Goal: Task Accomplishment & Management: Manage account settings

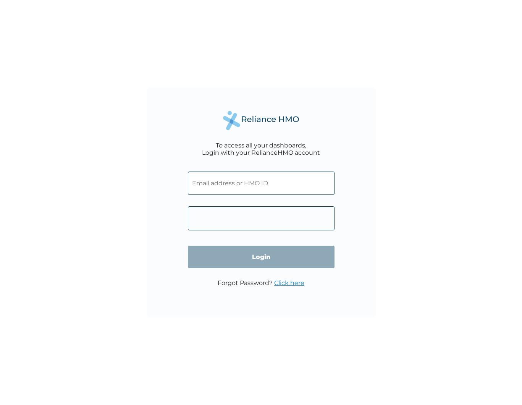
click at [215, 188] on input "text" at bounding box center [261, 182] width 147 height 23
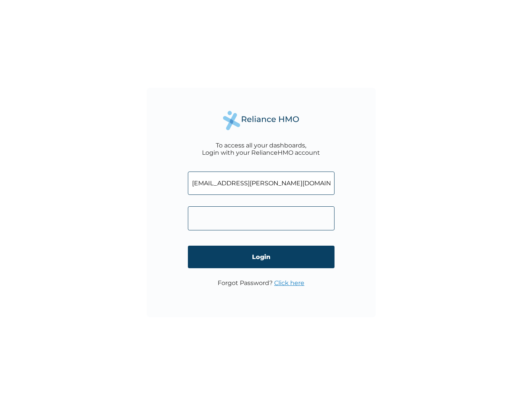
type input "[EMAIL_ADDRESS][PERSON_NAME][DOMAIN_NAME]"
click input "Login" at bounding box center [261, 257] width 147 height 23
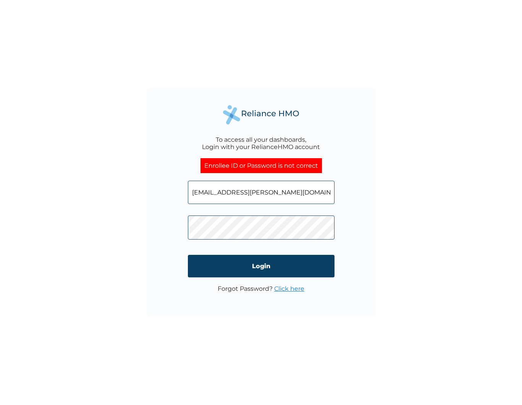
click at [284, 286] on link "Click here" at bounding box center [289, 288] width 30 height 7
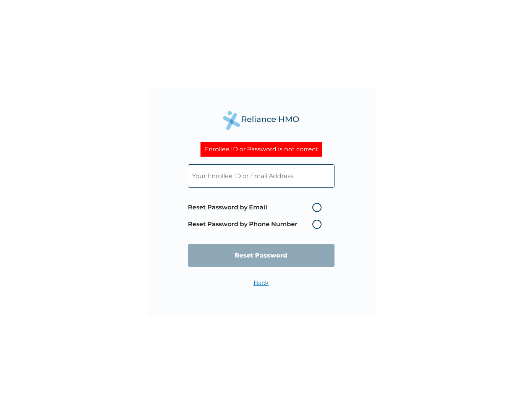
click at [317, 212] on label "Reset Password by Email" at bounding box center [256, 207] width 137 height 9
click at [314, 212] on input "Reset Password by Email" at bounding box center [308, 207] width 12 height 12
radio input "true"
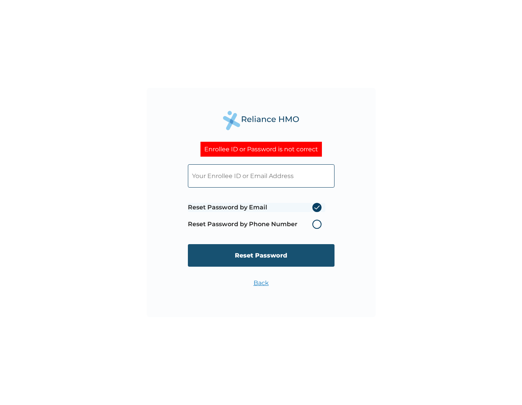
click at [282, 258] on input "Reset Password" at bounding box center [261, 255] width 147 height 23
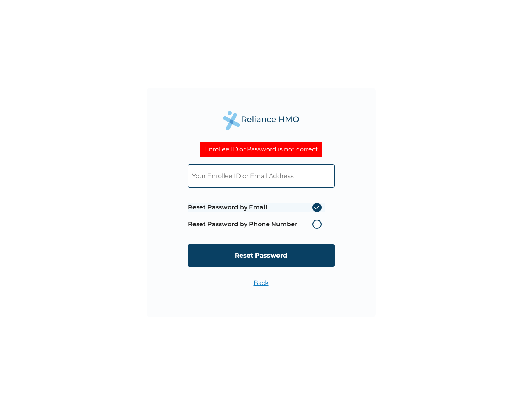
click at [250, 181] on input "text" at bounding box center [261, 175] width 147 height 23
type input "adebayo.[PERSON_NAME]"
click input "Reset Password" at bounding box center [261, 255] width 147 height 23
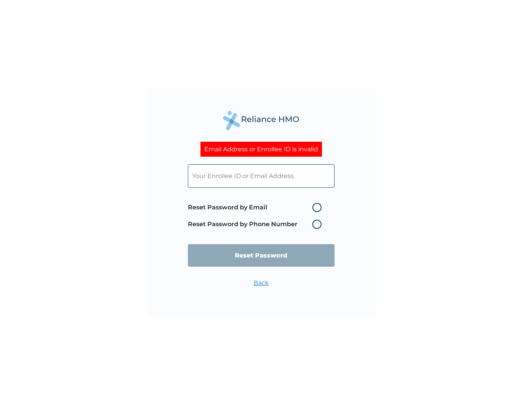
click at [272, 173] on input "text" at bounding box center [261, 175] width 147 height 23
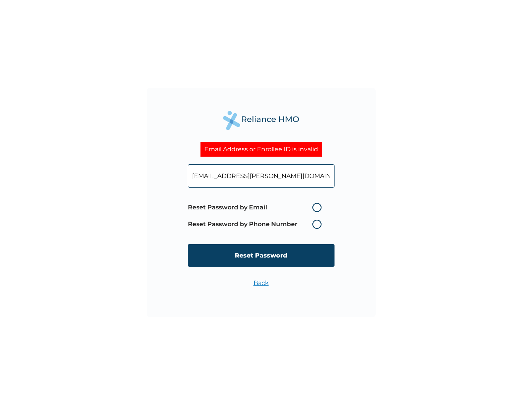
type input "[EMAIL_ADDRESS][PERSON_NAME][DOMAIN_NAME]"
click at [315, 207] on label "Reset Password by Email" at bounding box center [256, 207] width 137 height 9
click at [314, 207] on input "Reset Password by Email" at bounding box center [308, 207] width 12 height 12
radio input "true"
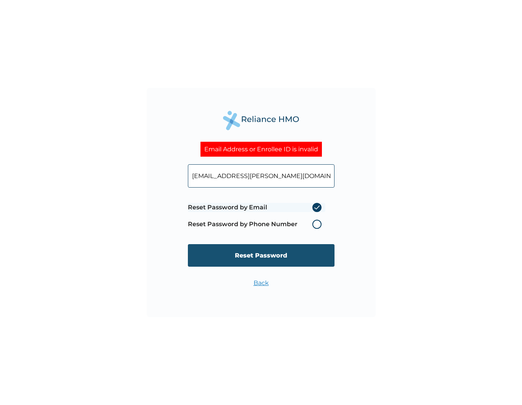
click at [301, 256] on input "Reset Password" at bounding box center [261, 255] width 147 height 23
